Goal: Task Accomplishment & Management: Use online tool/utility

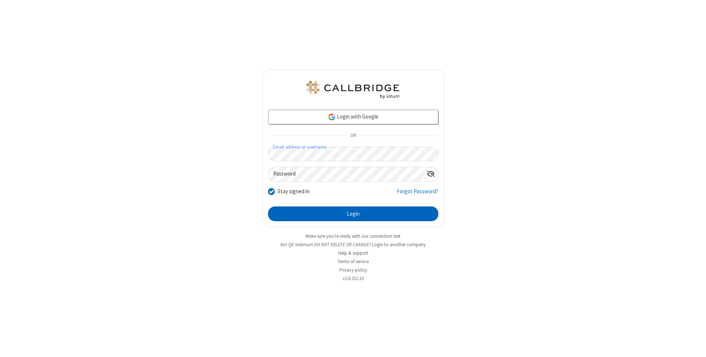
click at [353, 214] on button "Login" at bounding box center [353, 213] width 170 height 15
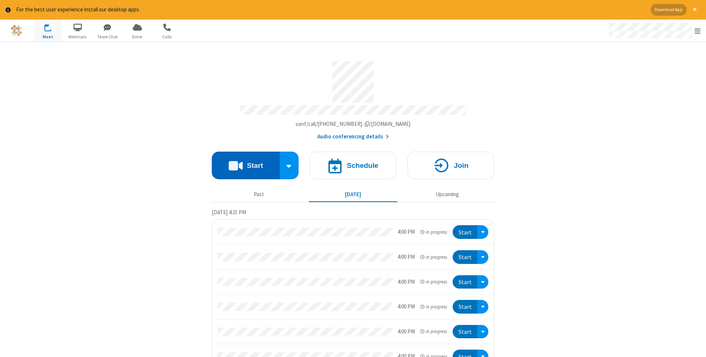
click at [246, 163] on button "Start" at bounding box center [246, 166] width 68 height 28
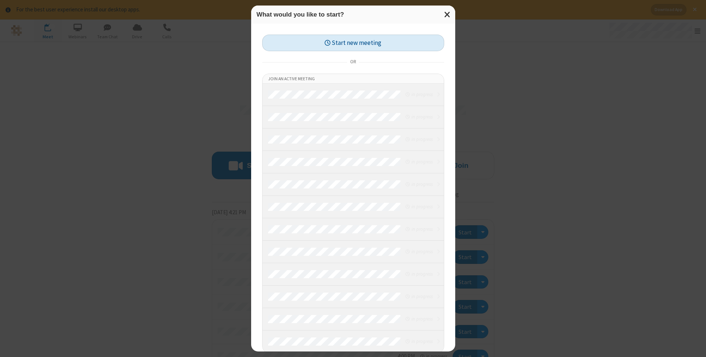
click at [353, 43] on button "Start new meeting" at bounding box center [353, 43] width 182 height 17
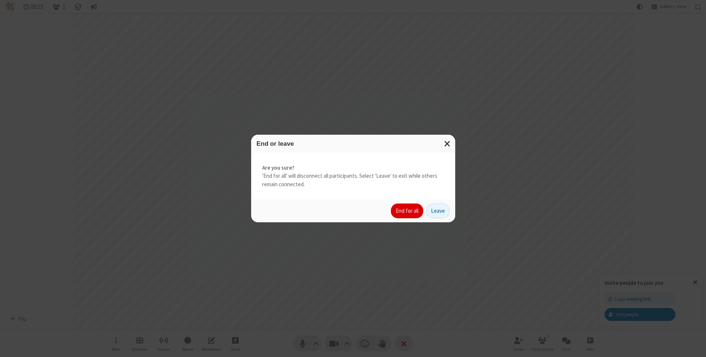
click at [407, 211] on button "End for all" at bounding box center [407, 210] width 32 height 15
